Goal: Information Seeking & Learning: Learn about a topic

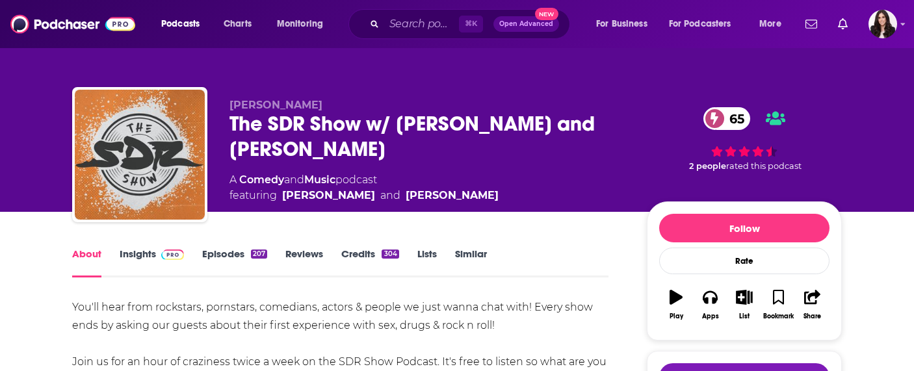
click at [143, 261] on link "Insights" at bounding box center [152, 263] width 64 height 30
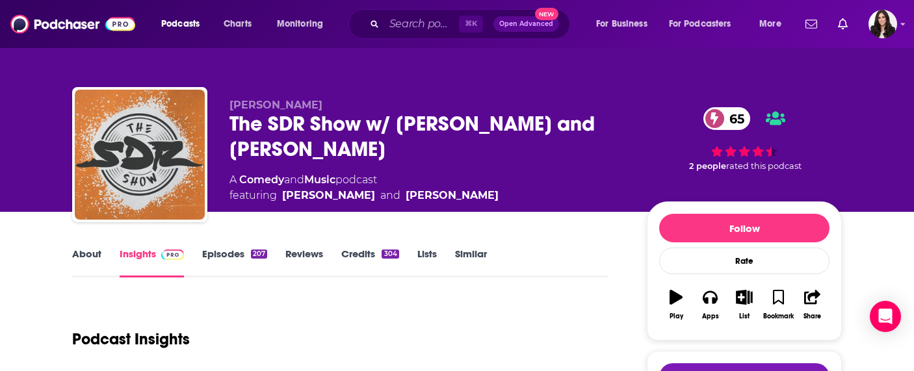
click at [84, 256] on link "About" at bounding box center [86, 263] width 29 height 30
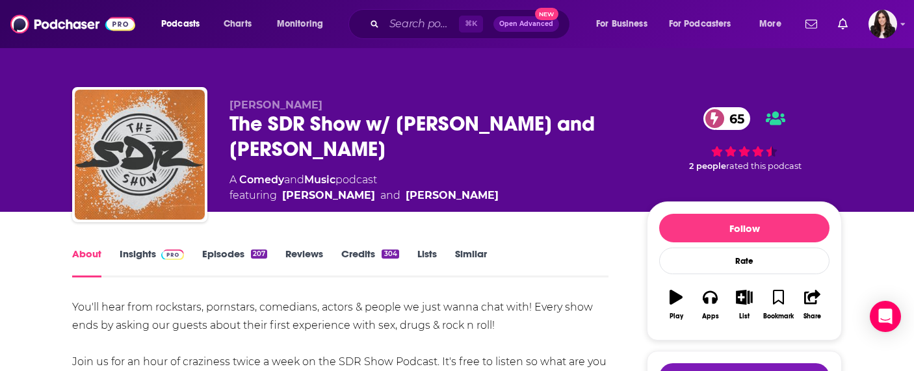
scroll to position [141, 0]
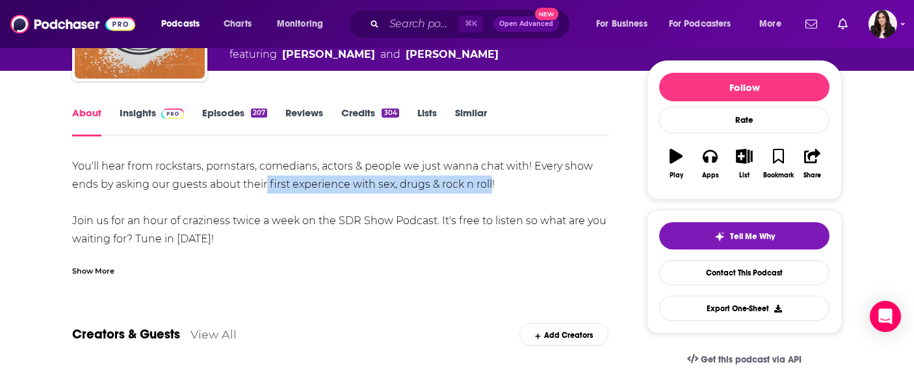
drag, startPoint x: 491, startPoint y: 185, endPoint x: 268, endPoint y: 190, distance: 222.9
click at [268, 190] on div "You'll hear from rockstars, pornstars, comedians, actors & people we just wanna…" at bounding box center [340, 257] width 536 height 200
copy div "first experience with sex, drugs & rock n roll"
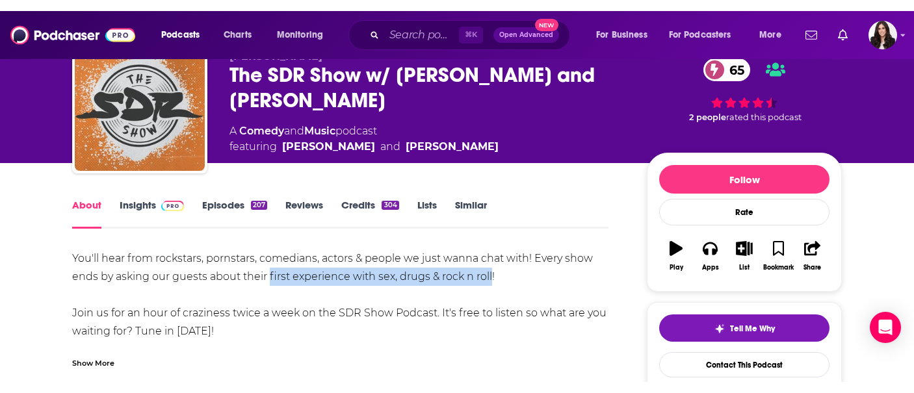
scroll to position [63, 0]
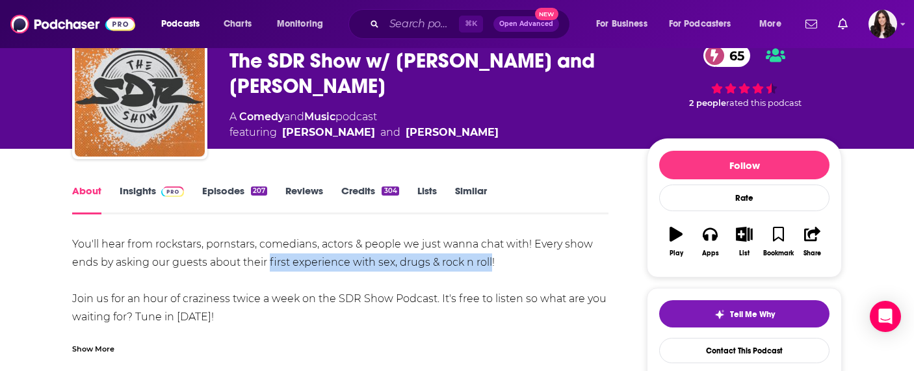
copy div "first experience with sex, drugs & rock n roll"
